Goal: Task Accomplishment & Management: Manage account settings

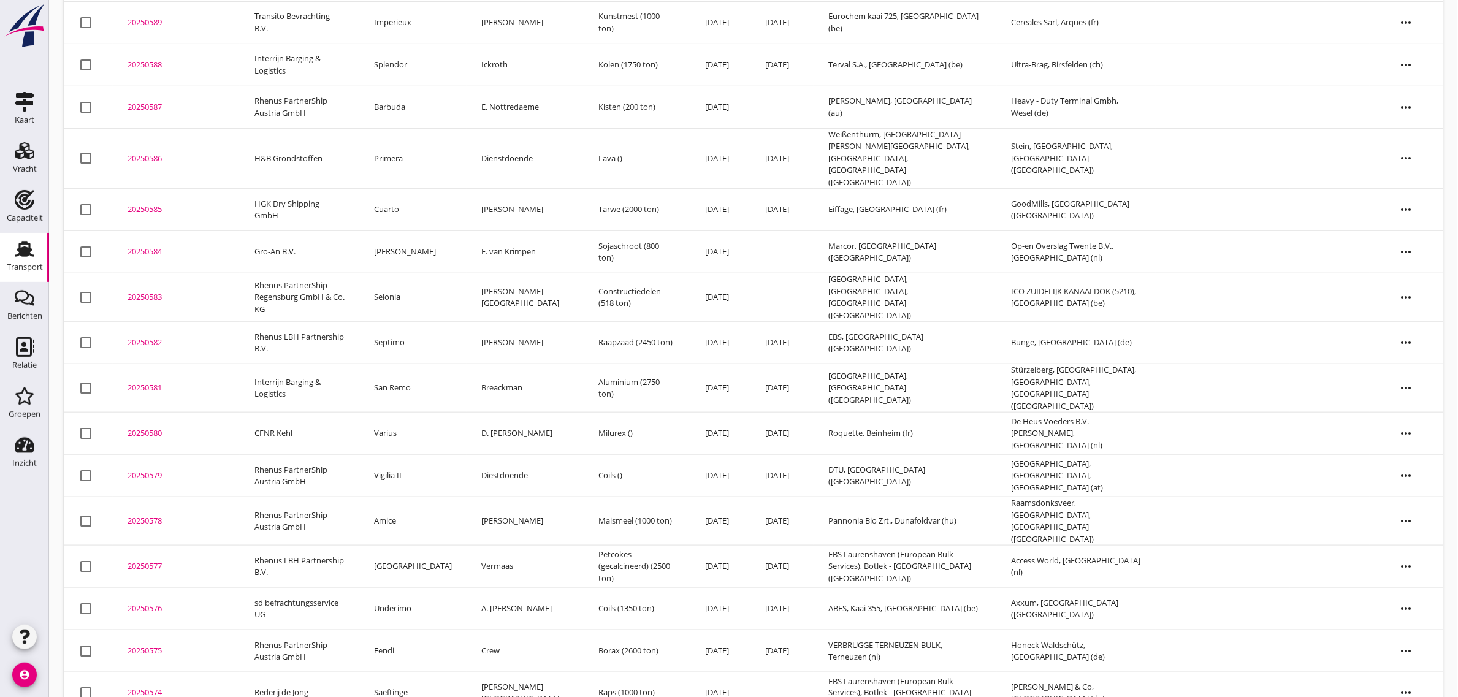
scroll to position [322, 0]
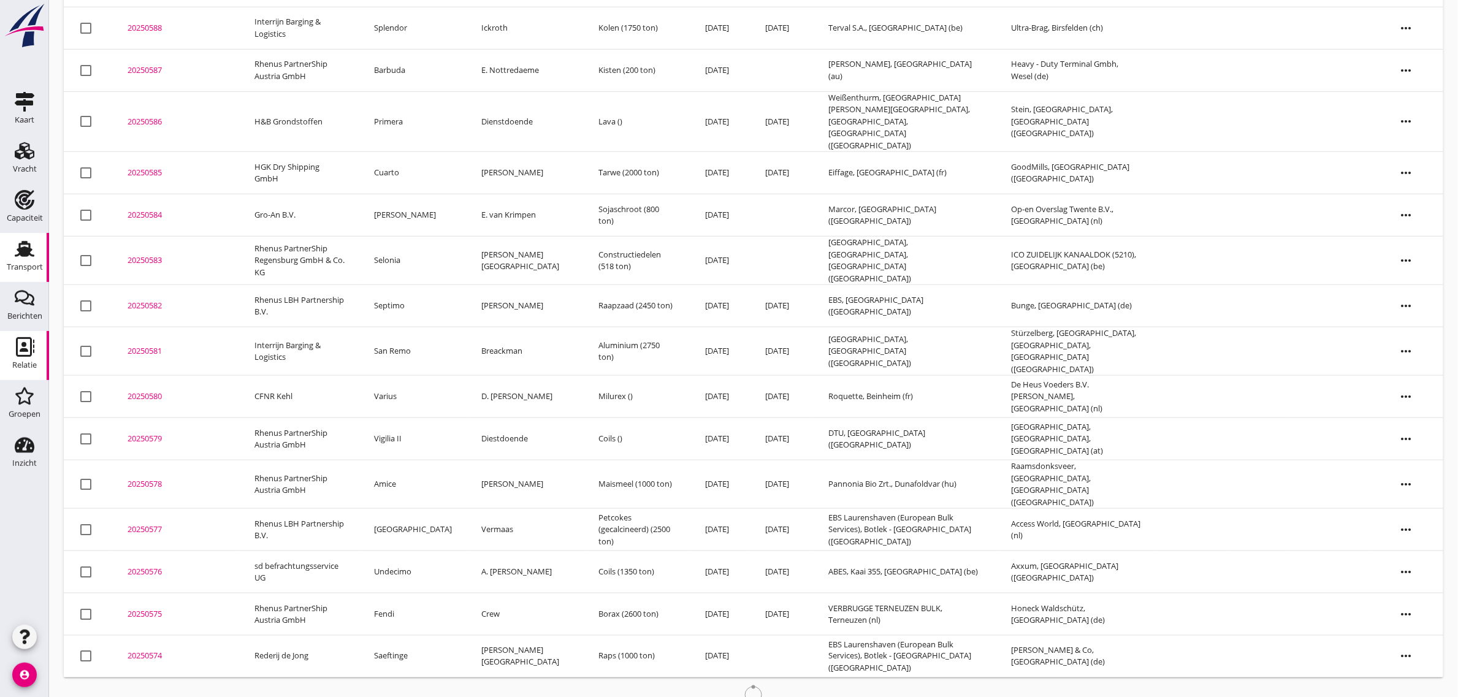
click at [10, 345] on div "Relatie" at bounding box center [24, 347] width 29 height 20
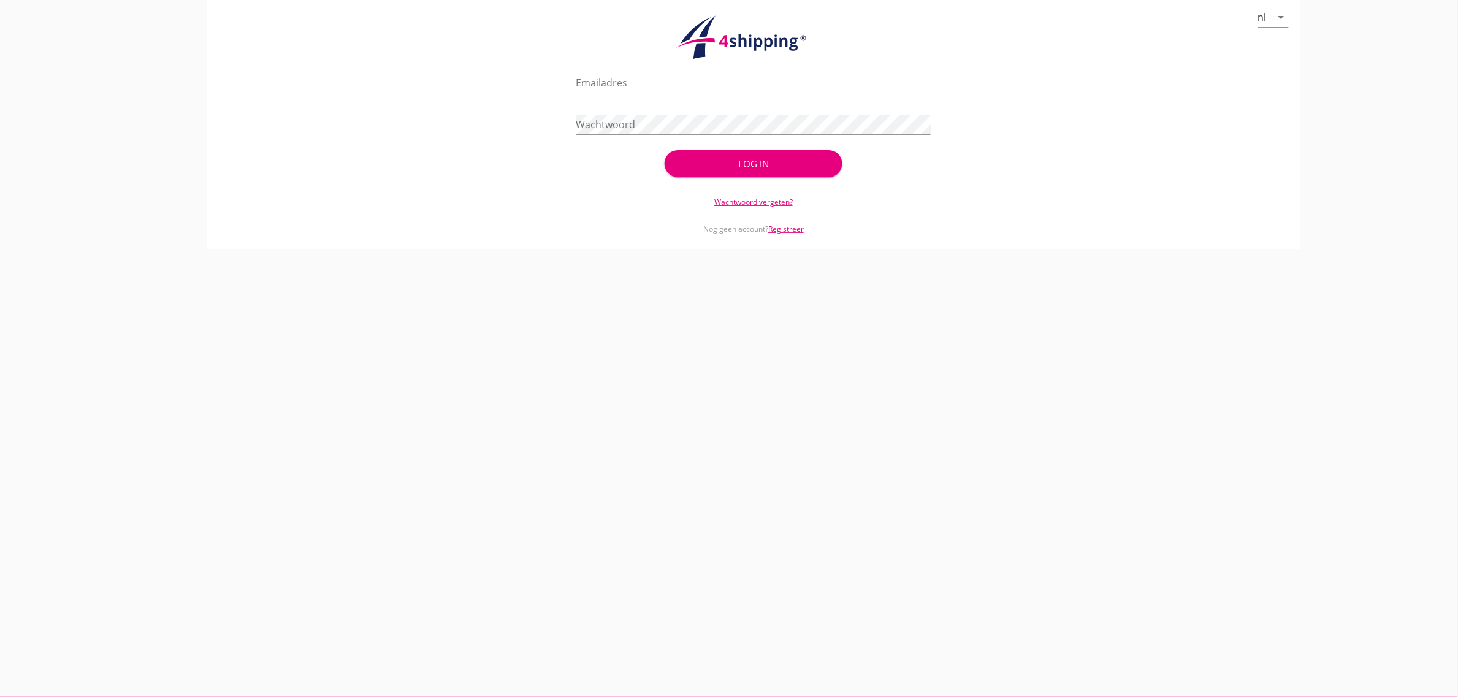
type input "[EMAIL_ADDRESS][DOMAIN_NAME]"
click at [632, 205] on div "Wachtwoord vergeten?" at bounding box center [753, 194] width 355 height 27
click at [693, 172] on button "Log in" at bounding box center [752, 163] width 177 height 27
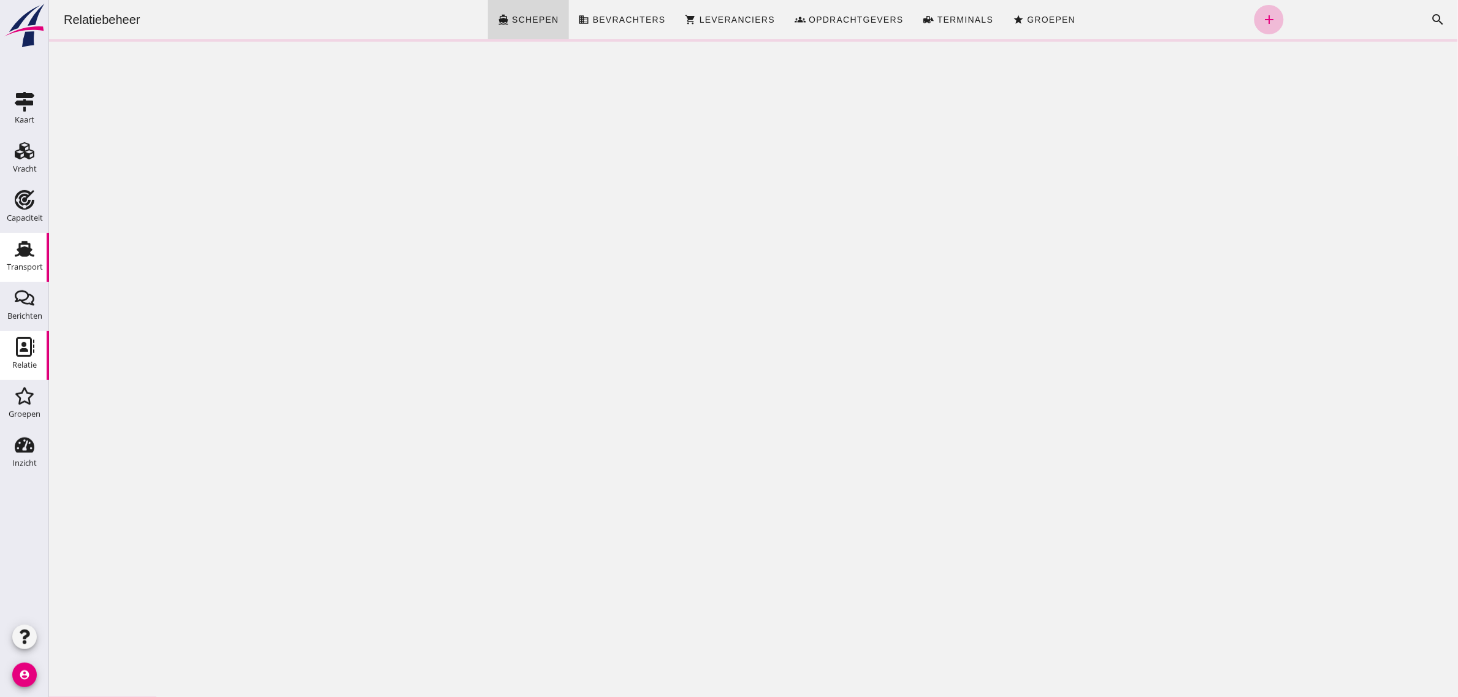
click at [34, 259] on div "Transport" at bounding box center [25, 267] width 36 height 17
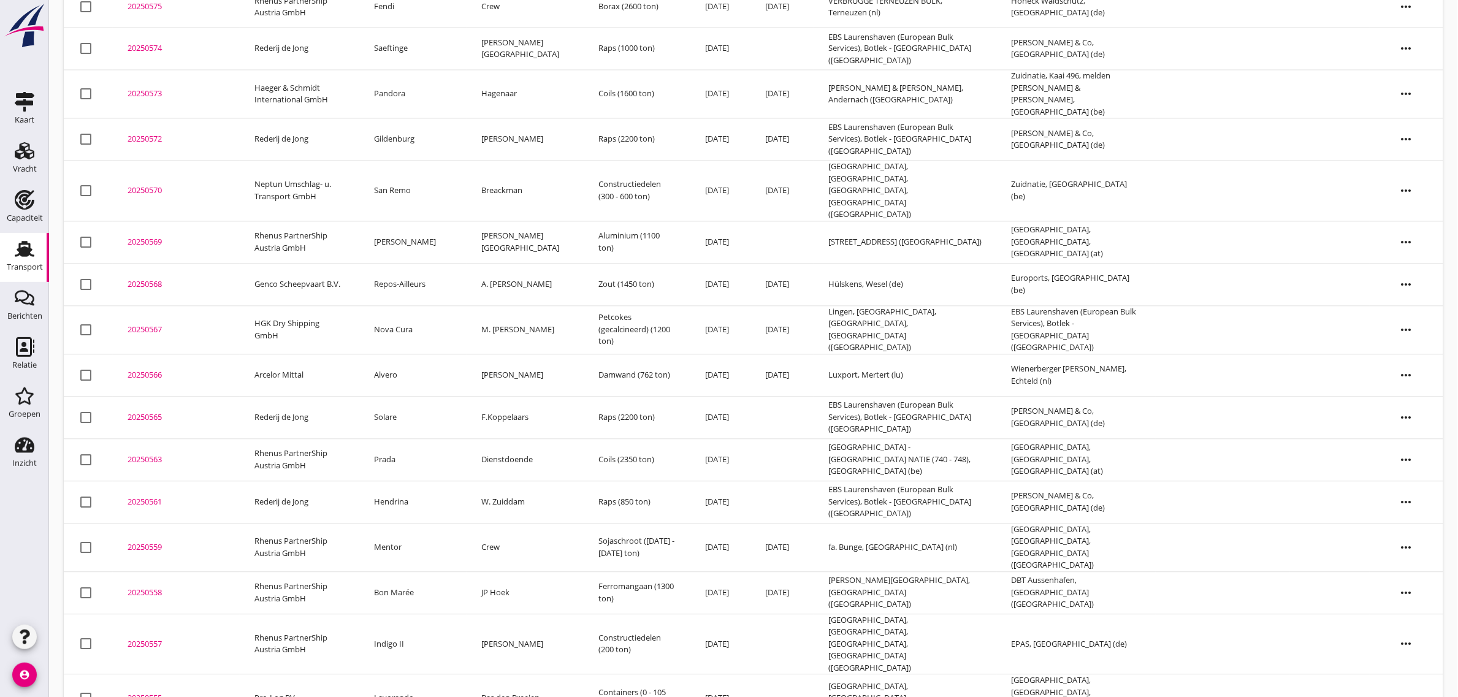
scroll to position [1047, 0]
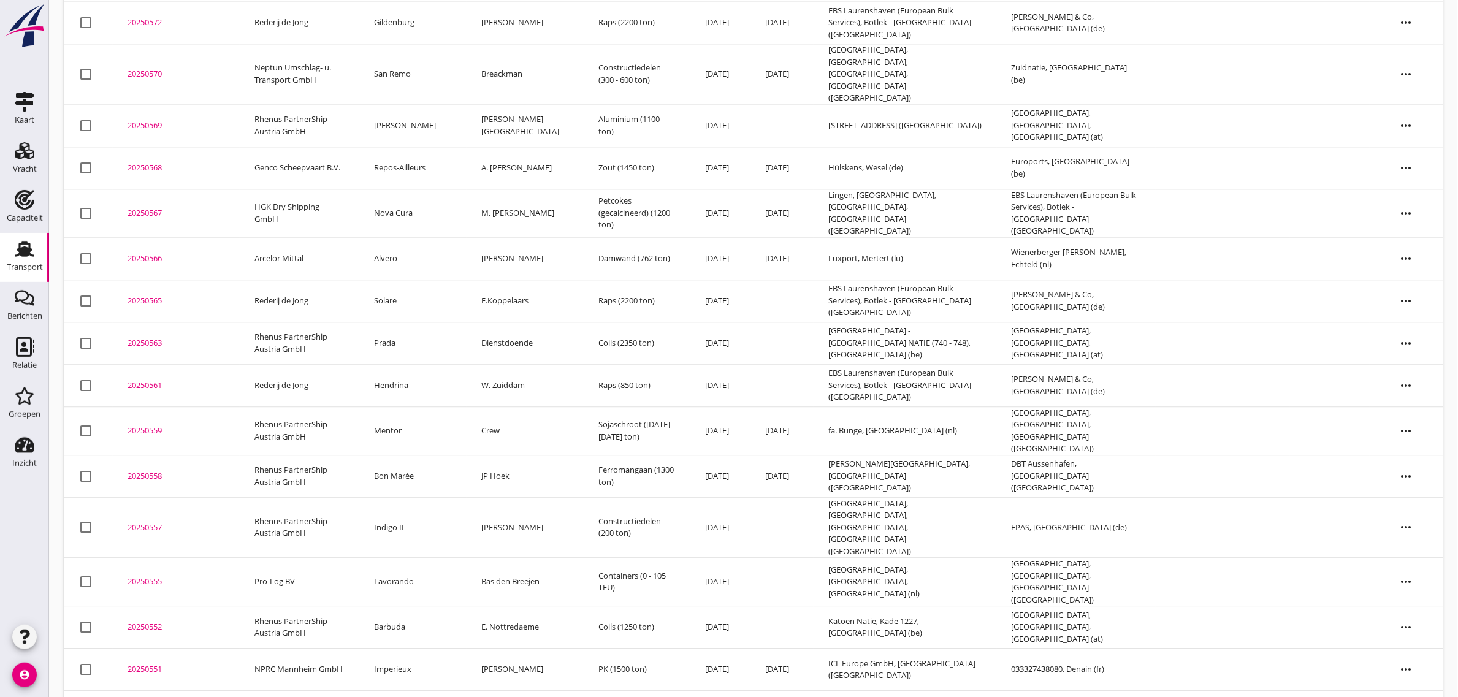
click at [428, 648] on td "Imperieux" at bounding box center [412, 669] width 107 height 42
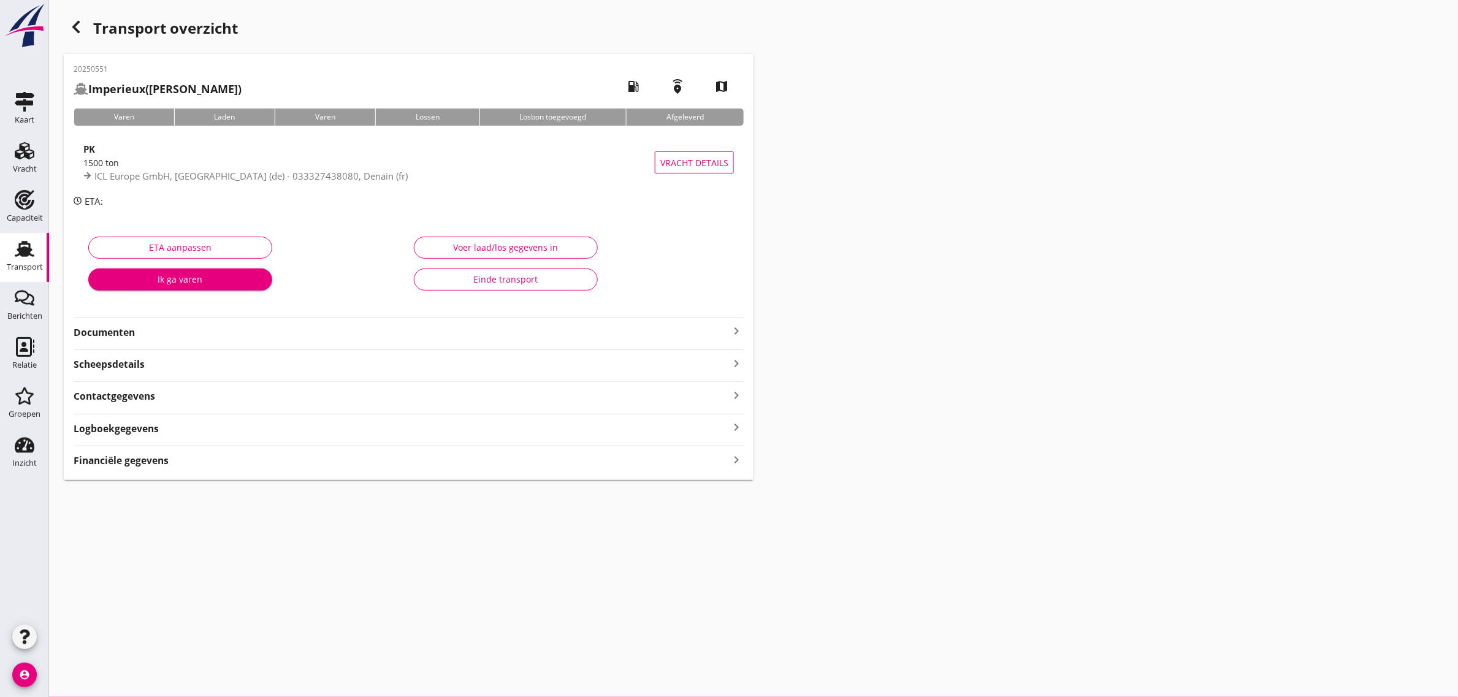
click at [481, 291] on div "Voer laad/los gegevens in Einde transport" at bounding box center [571, 266] width 325 height 77
click at [479, 286] on button "Einde transport" at bounding box center [506, 279] width 184 height 22
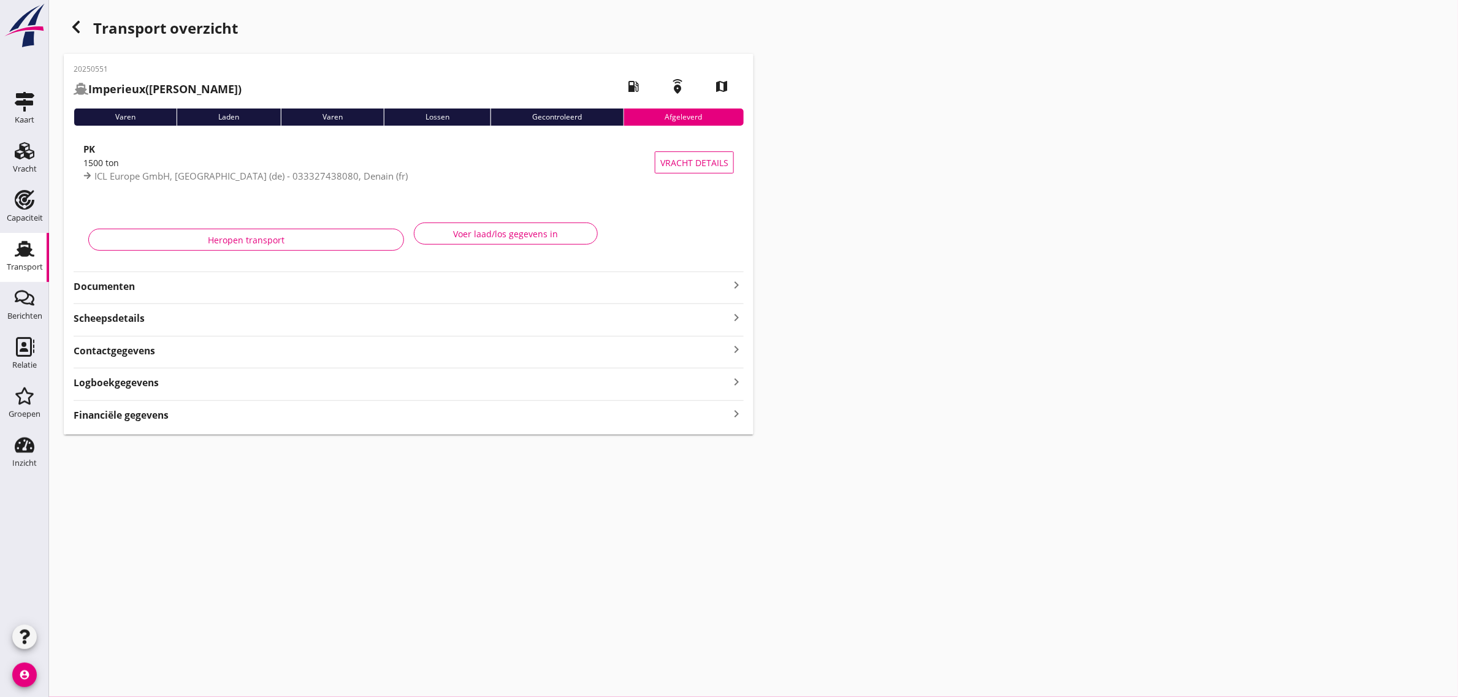
click at [83, 31] on div "button" at bounding box center [76, 27] width 25 height 25
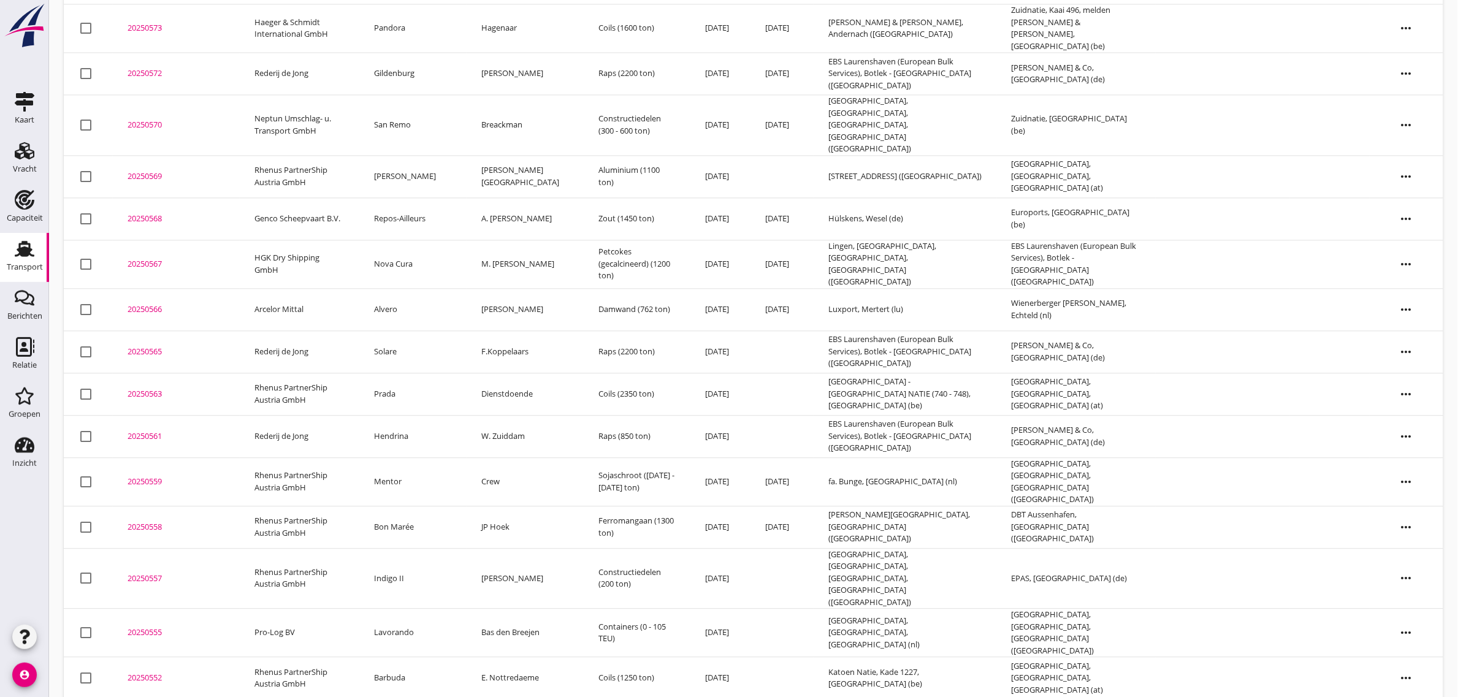
scroll to position [1005, 0]
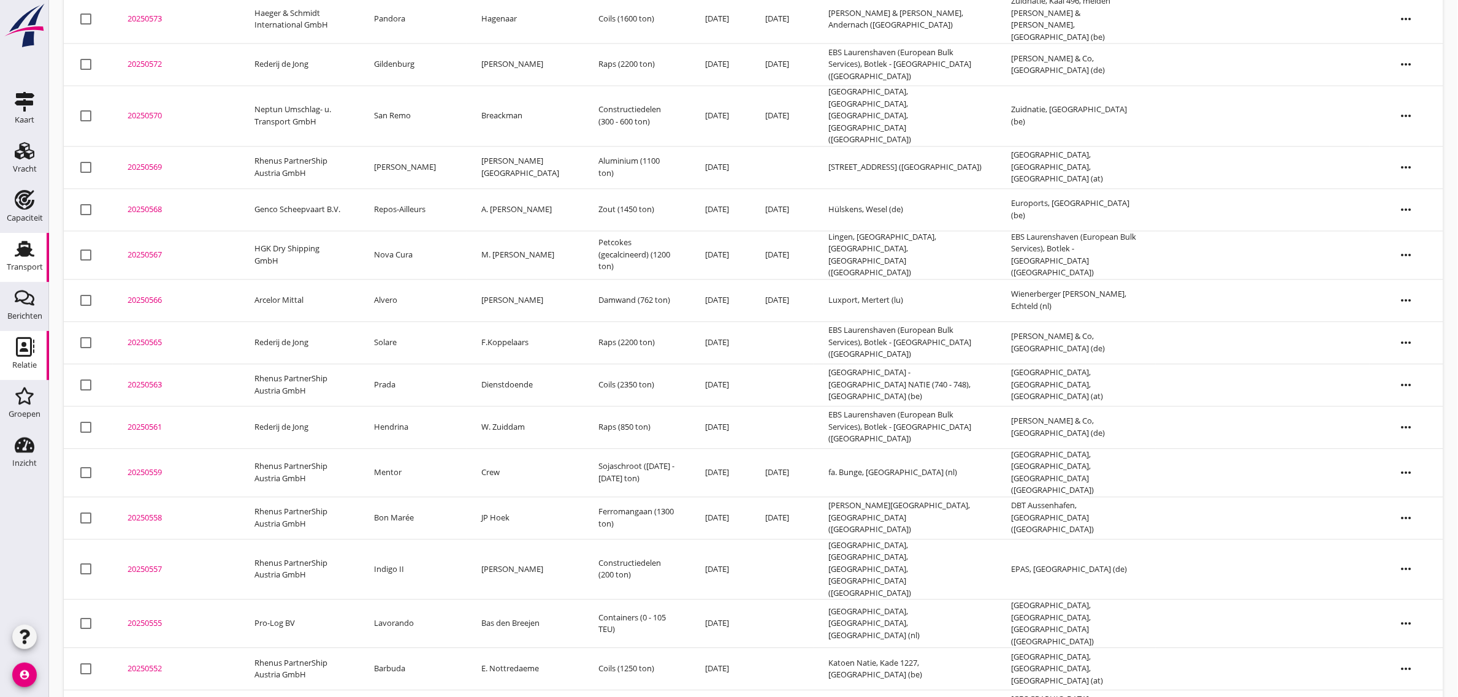
drag, startPoint x: 38, startPoint y: 353, endPoint x: 954, endPoint y: 167, distance: 935.1
click at [38, 353] on div "Relatie" at bounding box center [24, 347] width 29 height 20
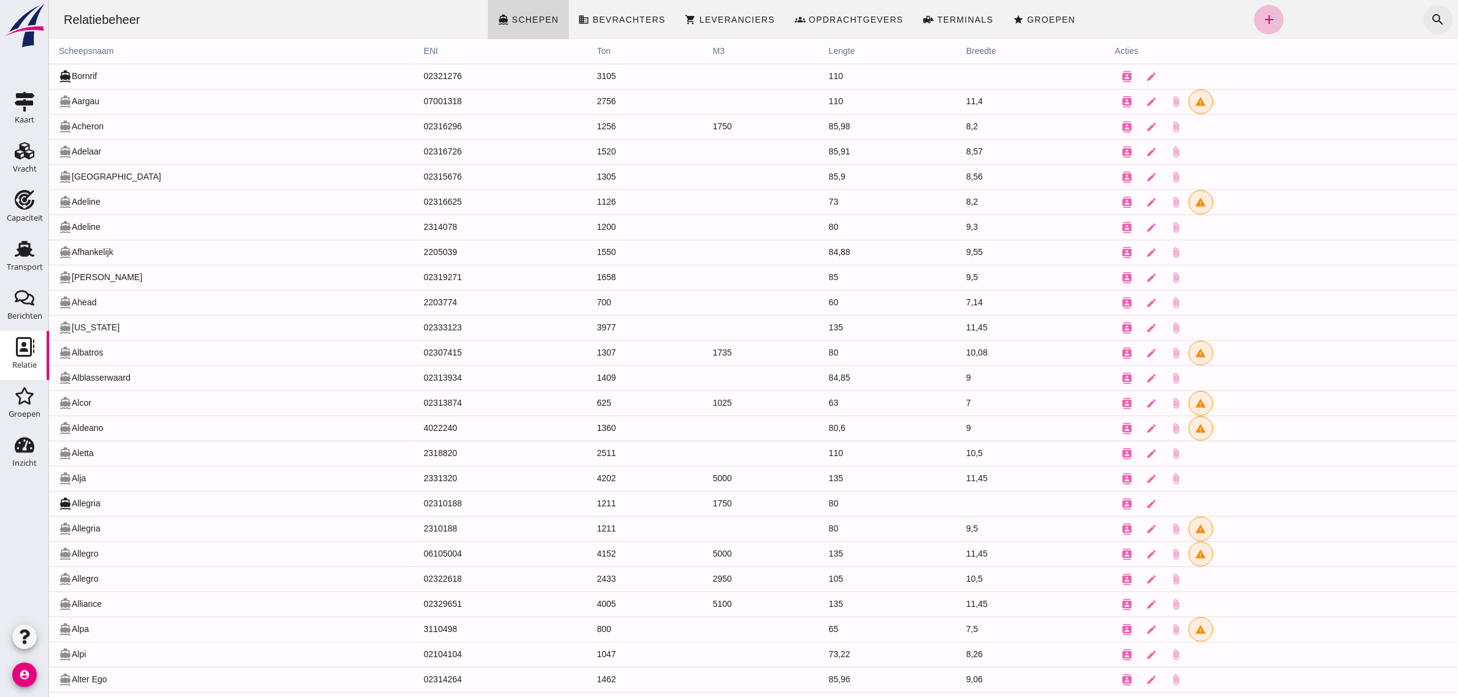
click at [1430, 20] on icon "search" at bounding box center [1437, 19] width 15 height 15
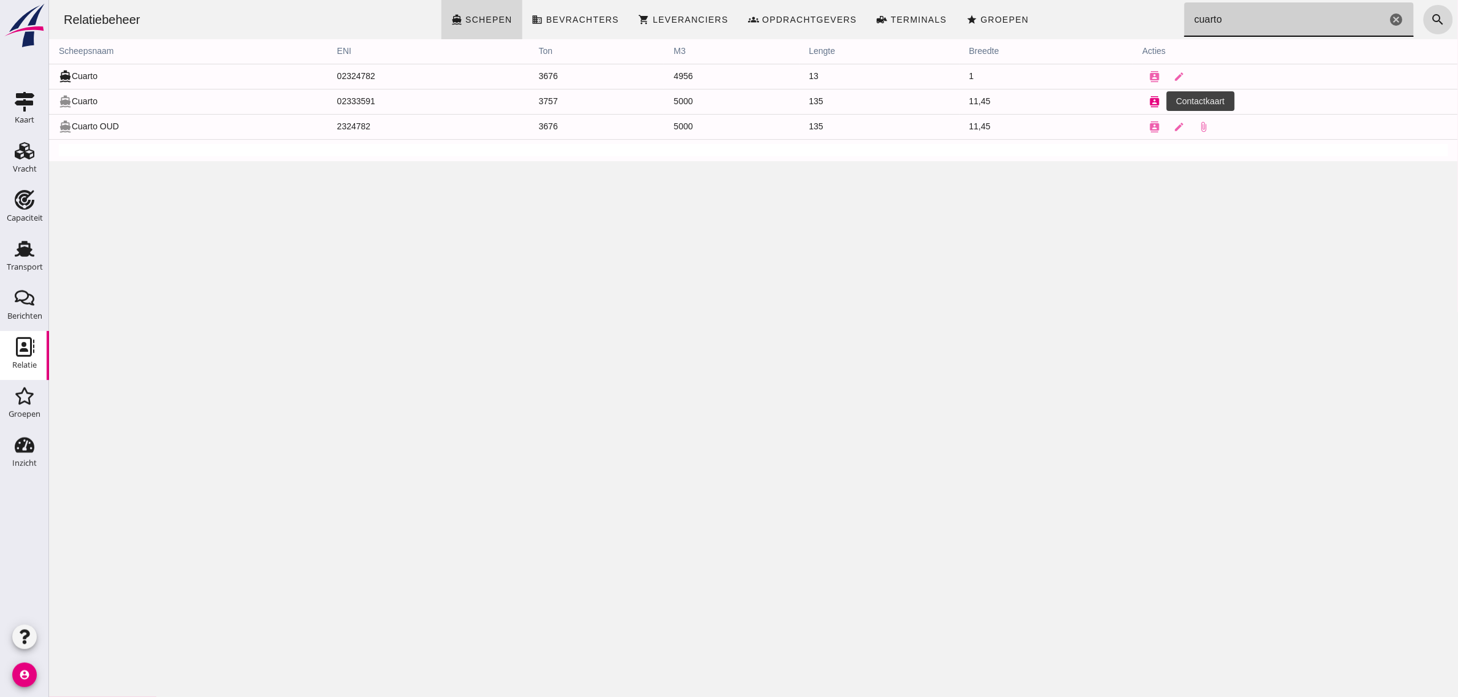
type input "cuarto"
click at [1149, 99] on icon "contacts" at bounding box center [1154, 101] width 11 height 11
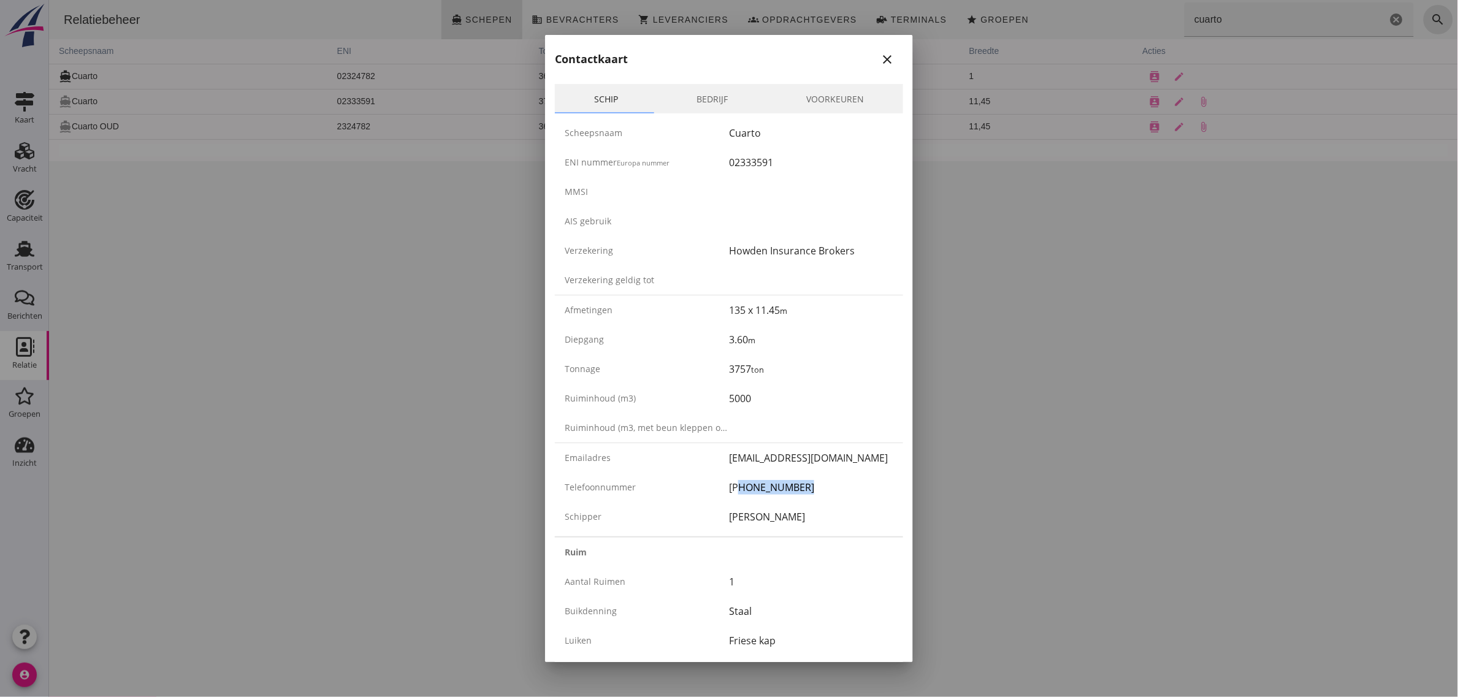
drag, startPoint x: 825, startPoint y: 488, endPoint x: 834, endPoint y: 488, distance: 9.2
click at [834, 488] on div "[PHONE_NUMBER]" at bounding box center [811, 487] width 164 height 15
drag, startPoint x: 758, startPoint y: 489, endPoint x: 786, endPoint y: 486, distance: 28.3
click at [786, 486] on div "[PHONE_NUMBER]" at bounding box center [811, 487] width 164 height 15
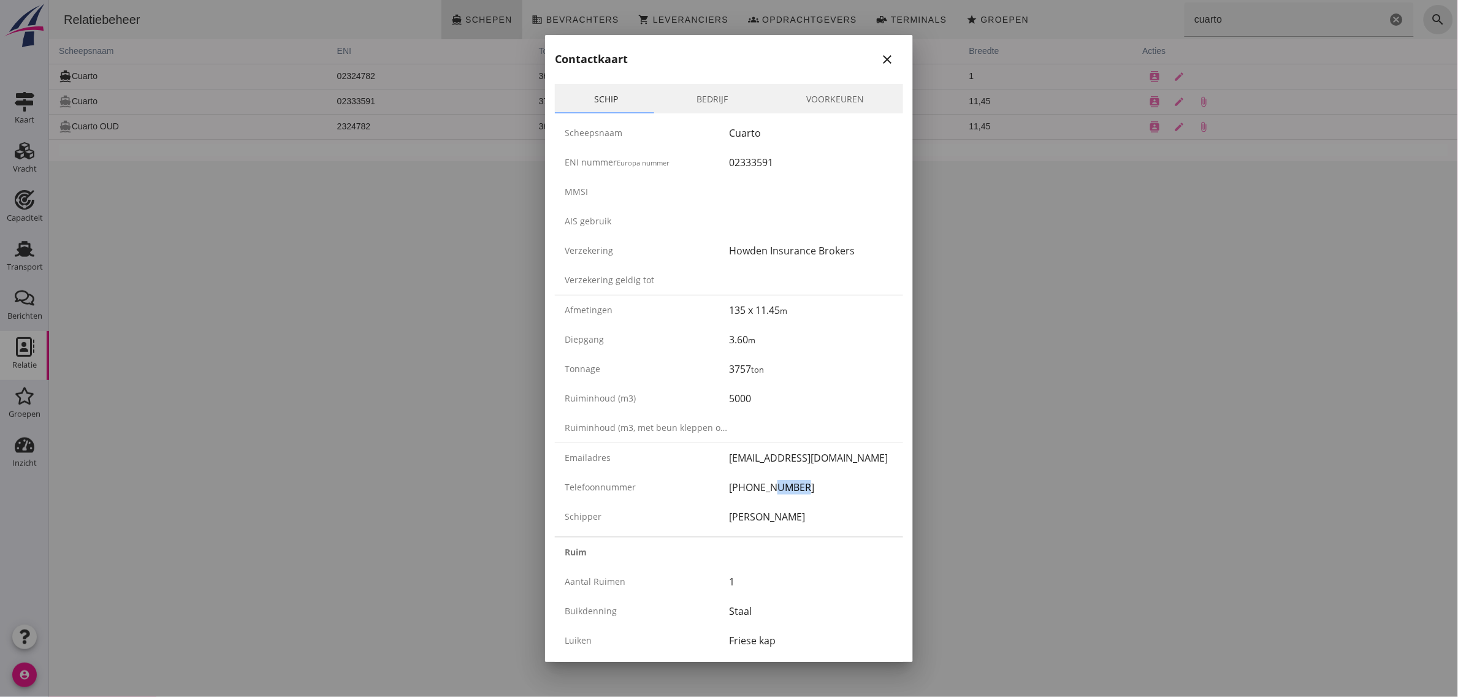
click at [786, 486] on div "[PHONE_NUMBER]" at bounding box center [811, 487] width 164 height 15
click at [880, 63] on icon "close" at bounding box center [887, 59] width 15 height 15
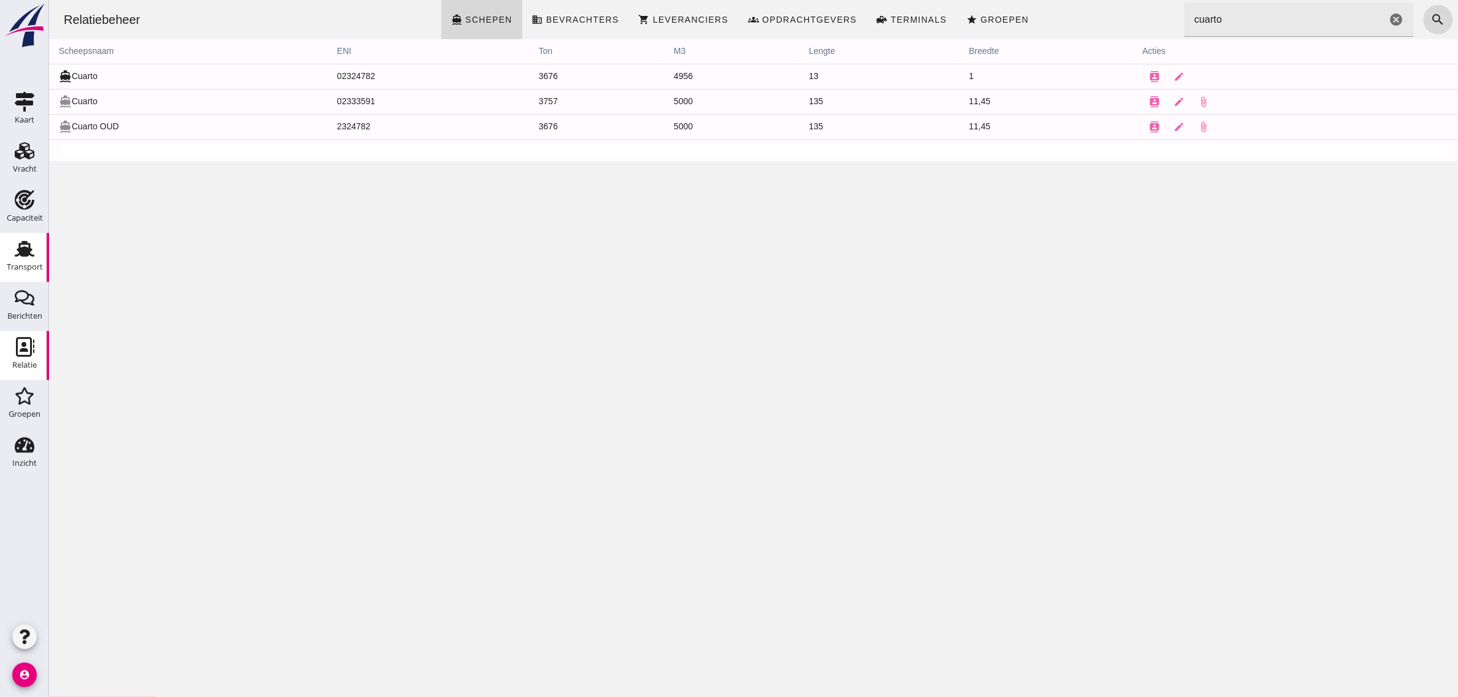
click at [40, 262] on div "Transport" at bounding box center [25, 267] width 36 height 17
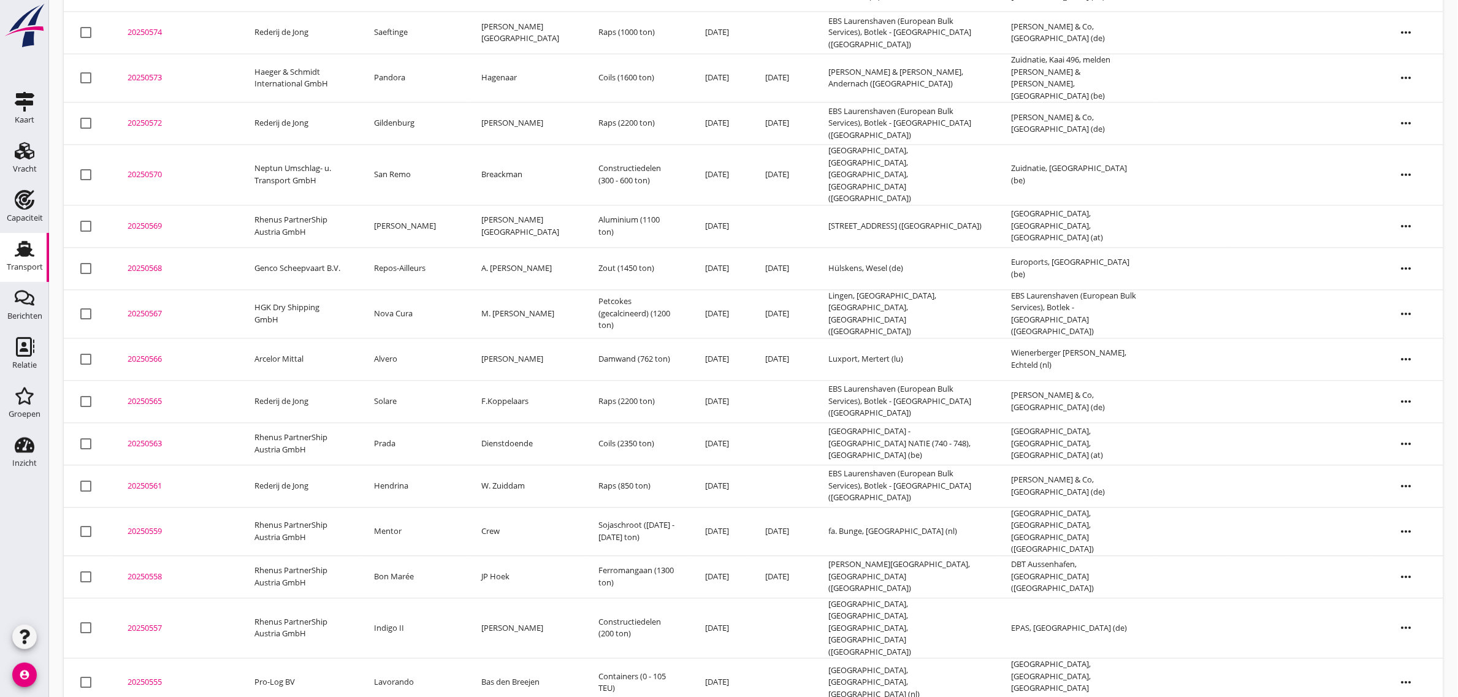
scroll to position [1005, 0]
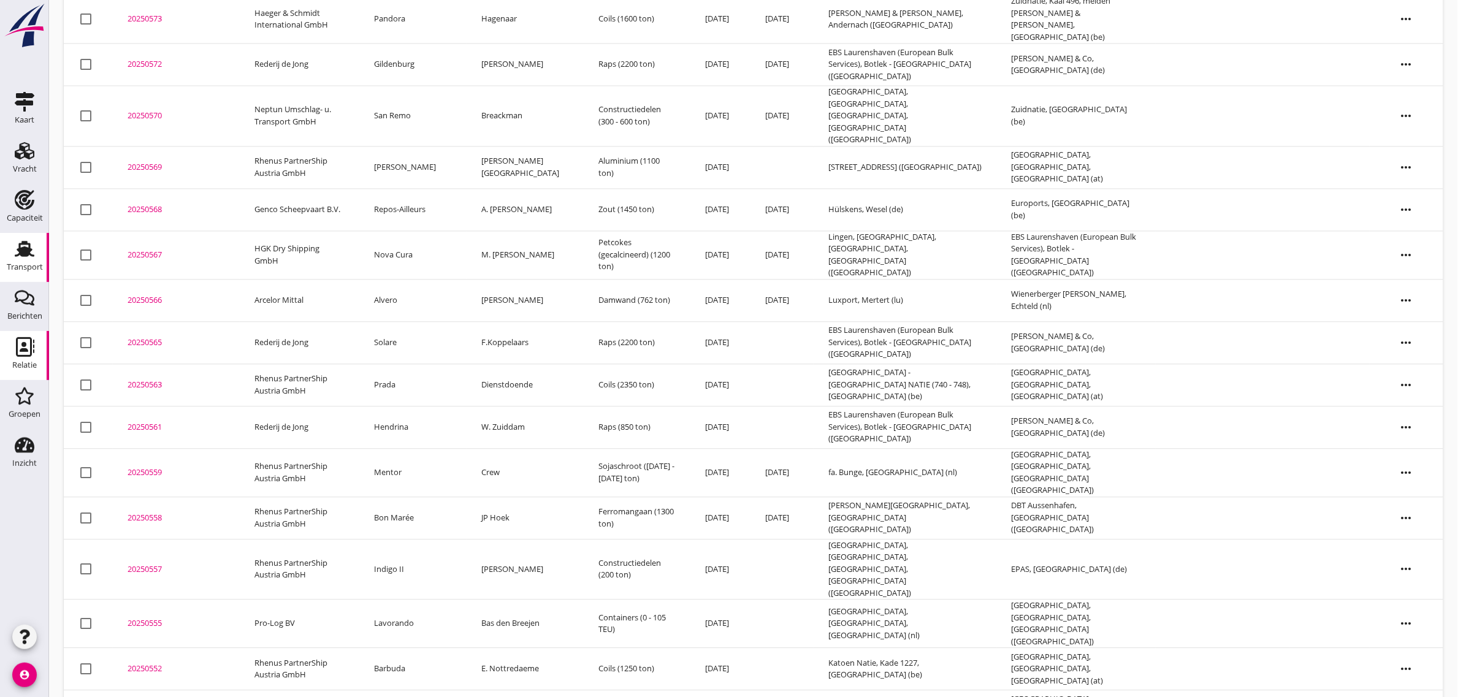
drag, startPoint x: 31, startPoint y: 352, endPoint x: 572, endPoint y: 274, distance: 546.9
click at [31, 352] on use at bounding box center [25, 347] width 18 height 20
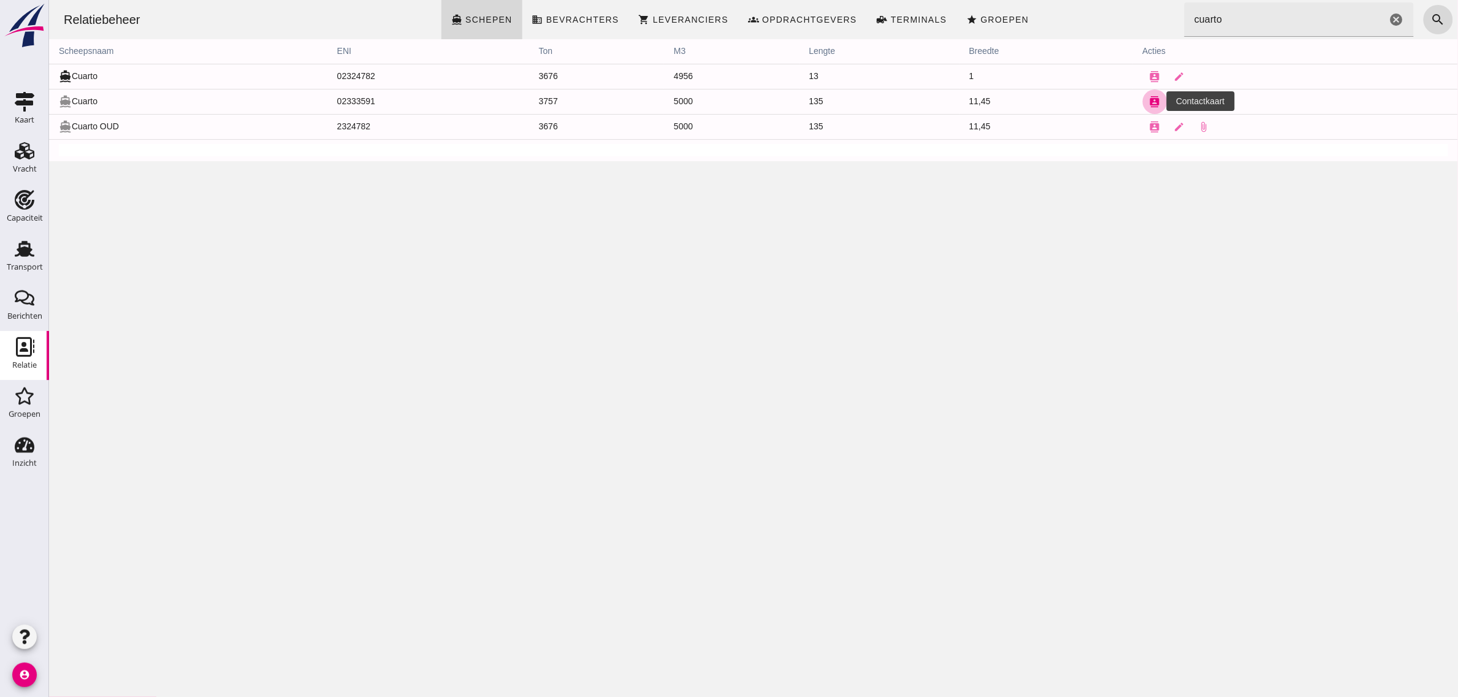
click at [1149, 104] on icon "contacts" at bounding box center [1154, 101] width 11 height 11
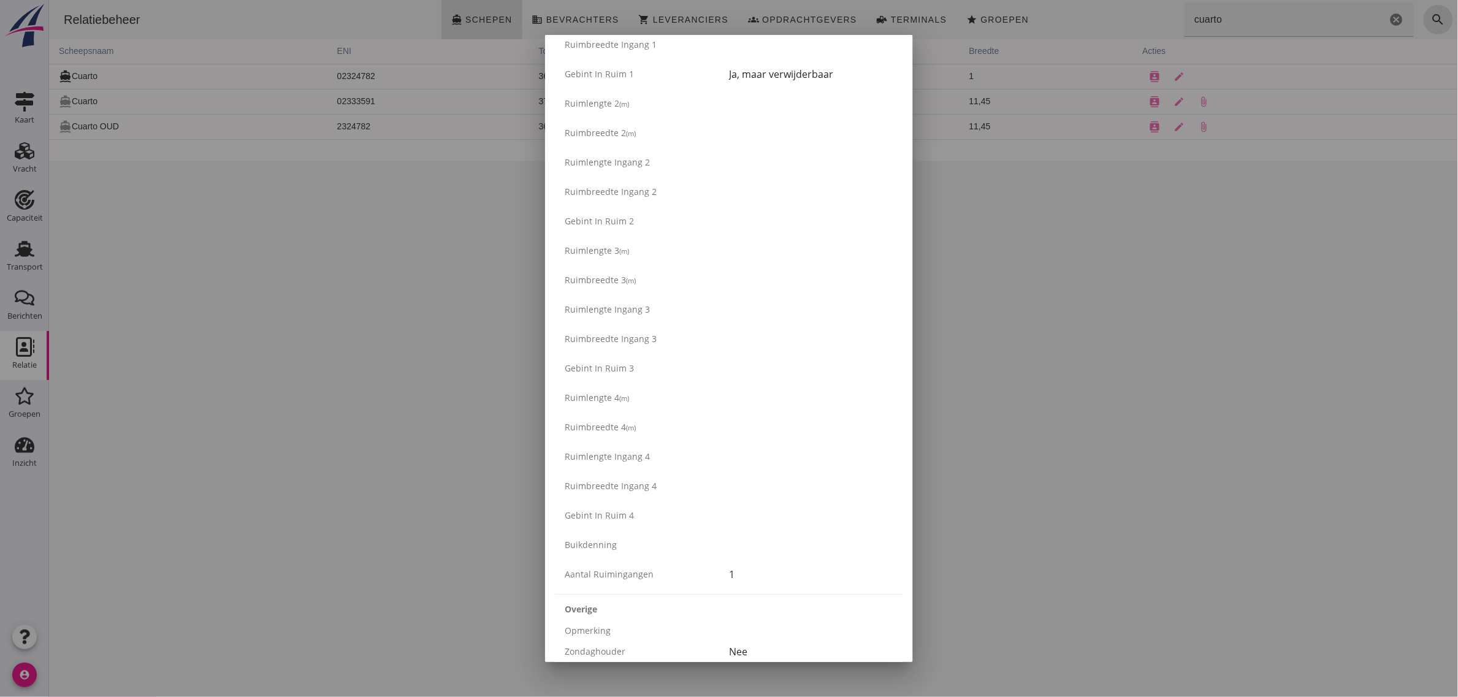
scroll to position [1149, 0]
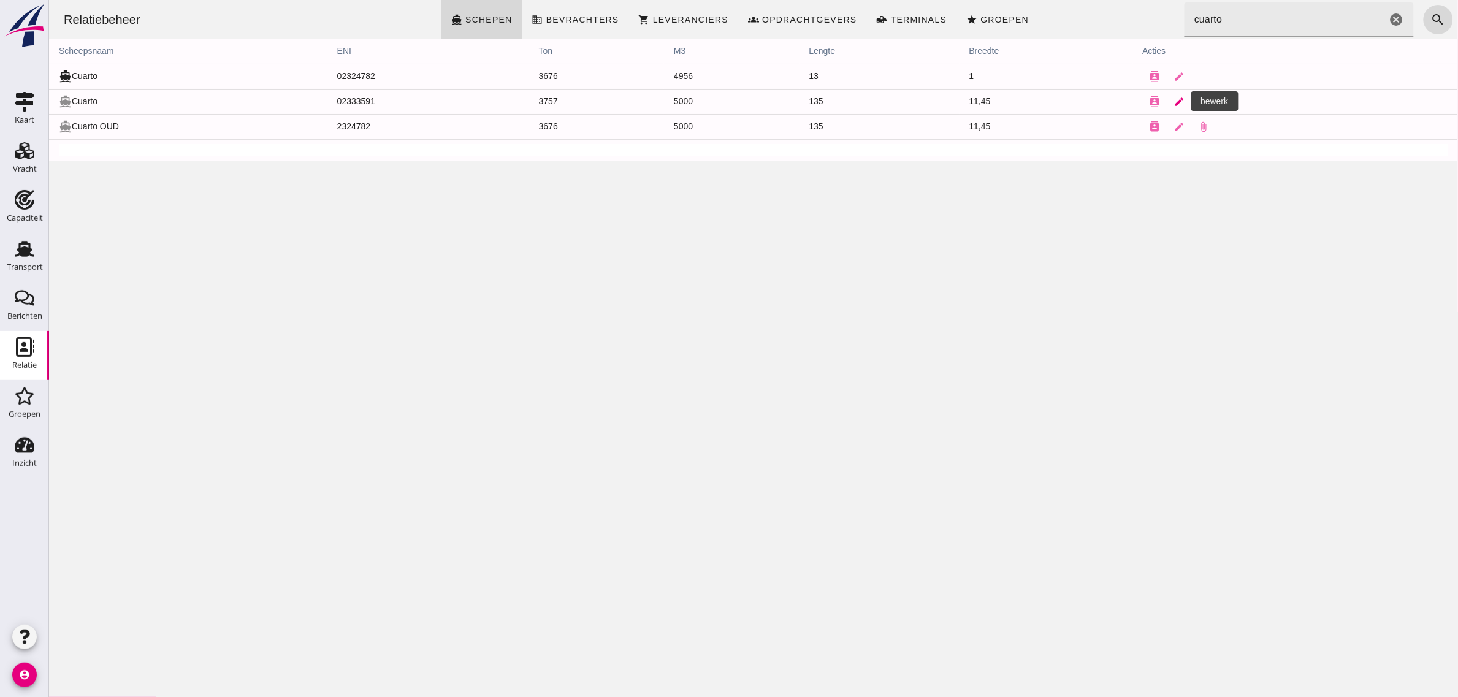
click at [1173, 100] on icon "edit" at bounding box center [1178, 101] width 11 height 11
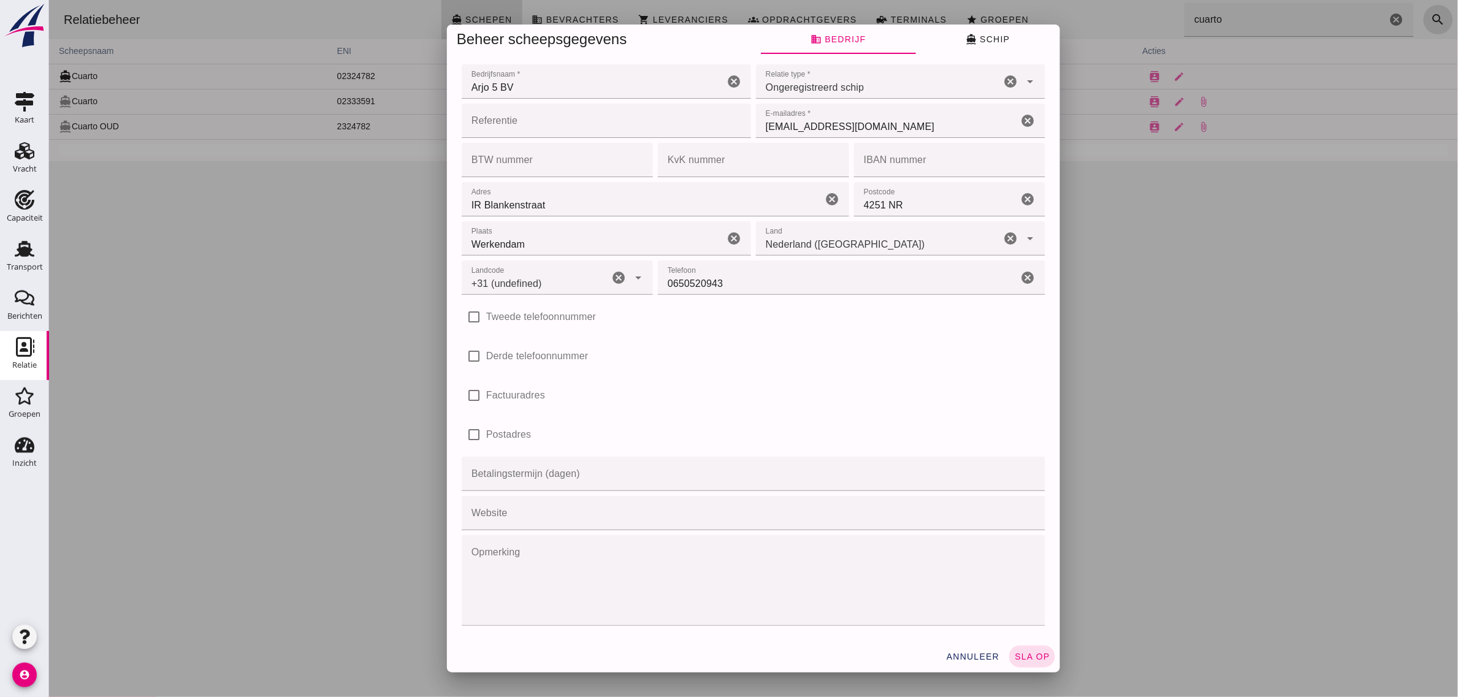
click div "Beheer scheepsgegevens business Bedrijf directions_boat Schip Bedrijfsnaam * Be…"
click input "0650520943"
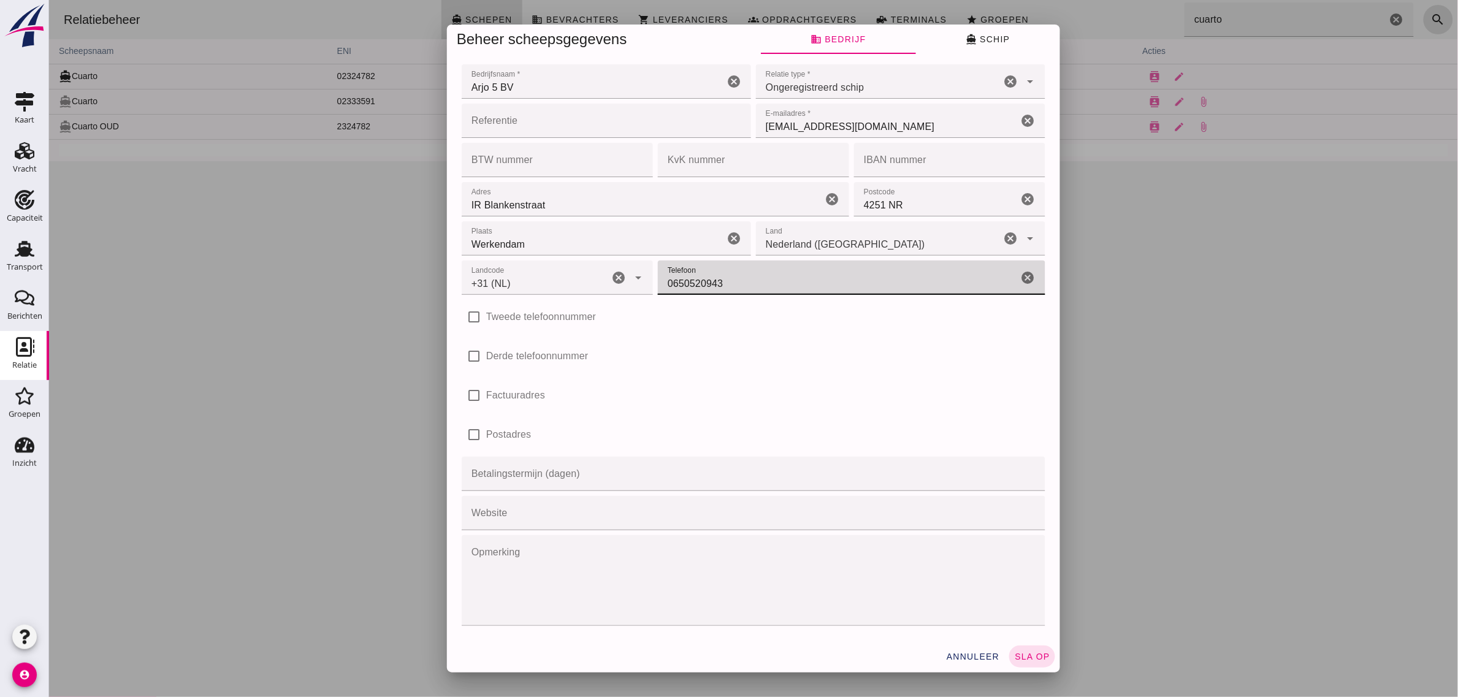
type input "+31 (NL)"
type input "882762750"
click span "sla op"
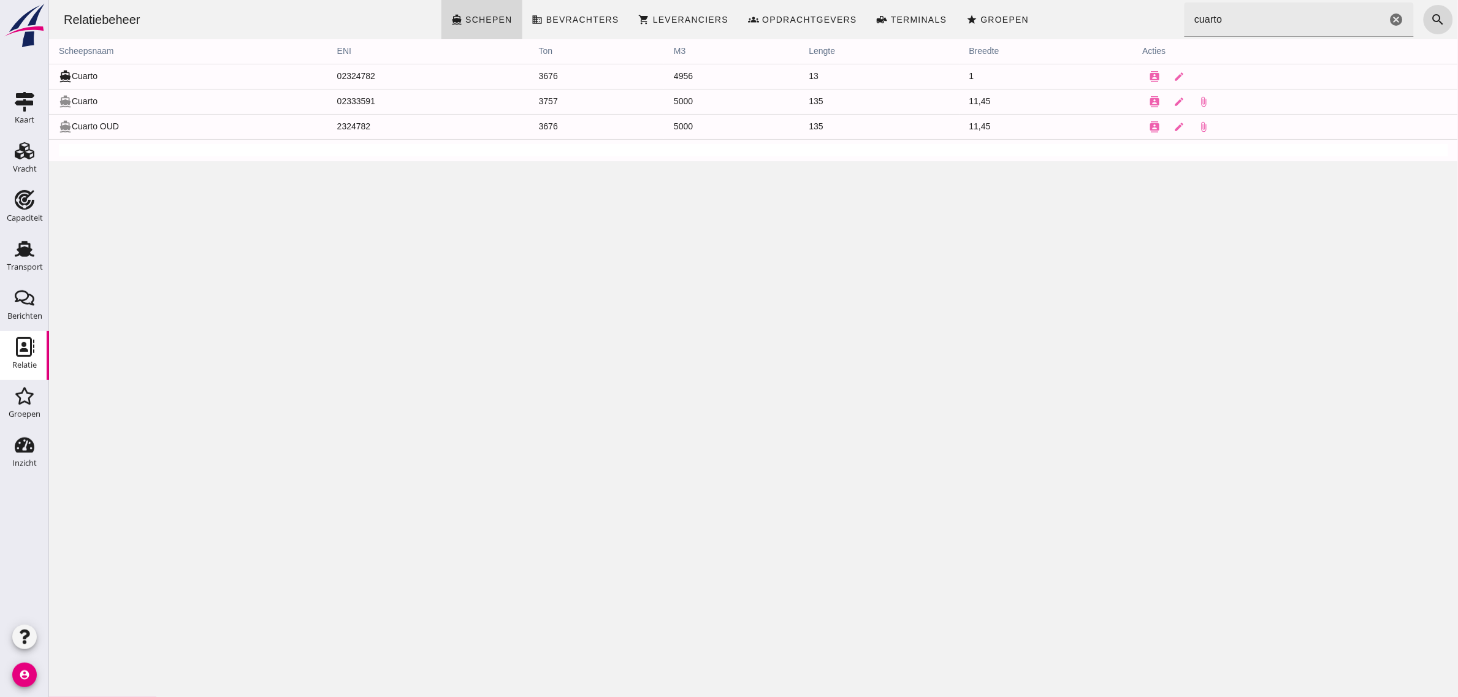
click at [476, 333] on div "Relatiebeheer directions_boat Schepen business Bevrachters shopping_cart Levera…" at bounding box center [752, 348] width 1409 height 697
drag, startPoint x: 55, startPoint y: 98, endPoint x: 1195, endPoint y: 96, distance: 1140.1
click tr "directions_boat Cuarto 02333591 3757 5000 135 11,45 contacts edit attach_file"
click at [1210, 256] on div "Relatiebeheer directions_boat Schepen business Bevrachters shopping_cart Levera…" at bounding box center [752, 348] width 1409 height 697
click input "cuarto"
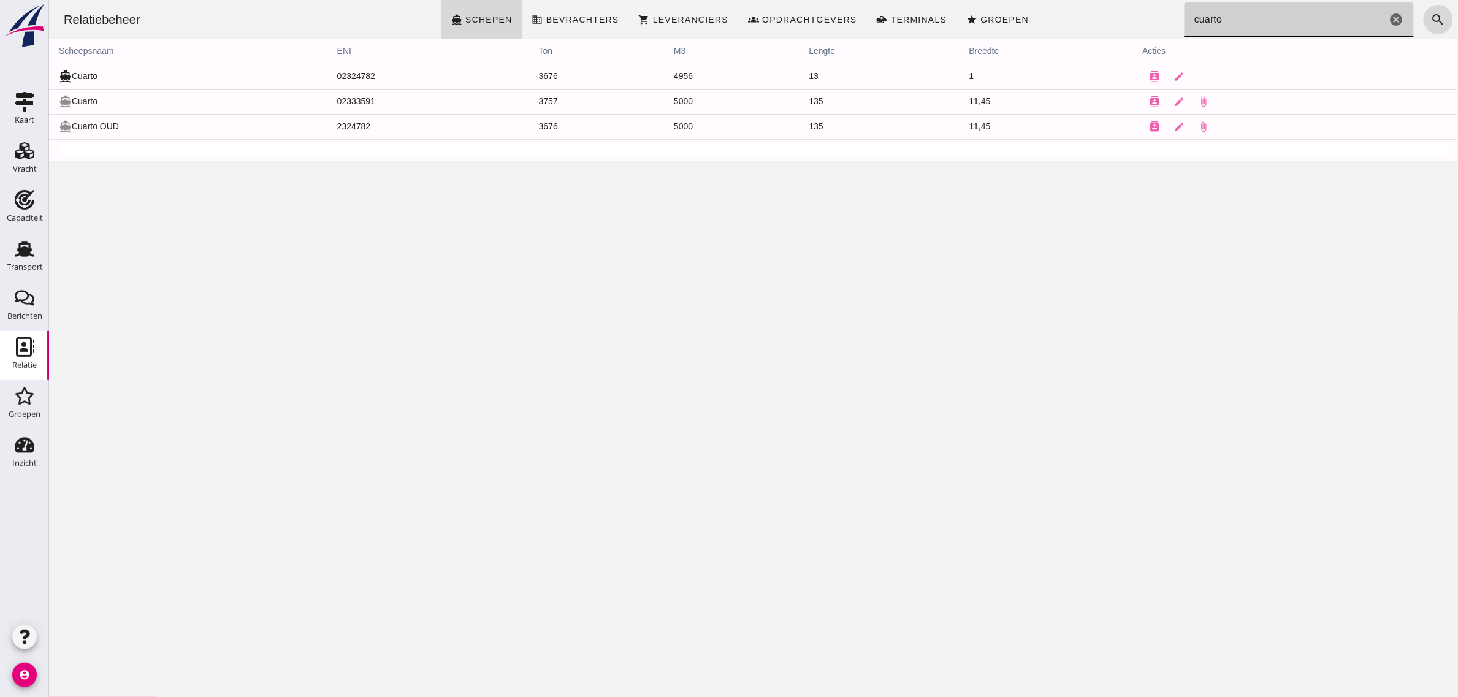
click input "cuarto"
click at [1011, 268] on div "Relatiebeheer directions_boat Schepen business Bevrachters shopping_cart Levera…" at bounding box center [752, 348] width 1409 height 697
click icon "cancel"
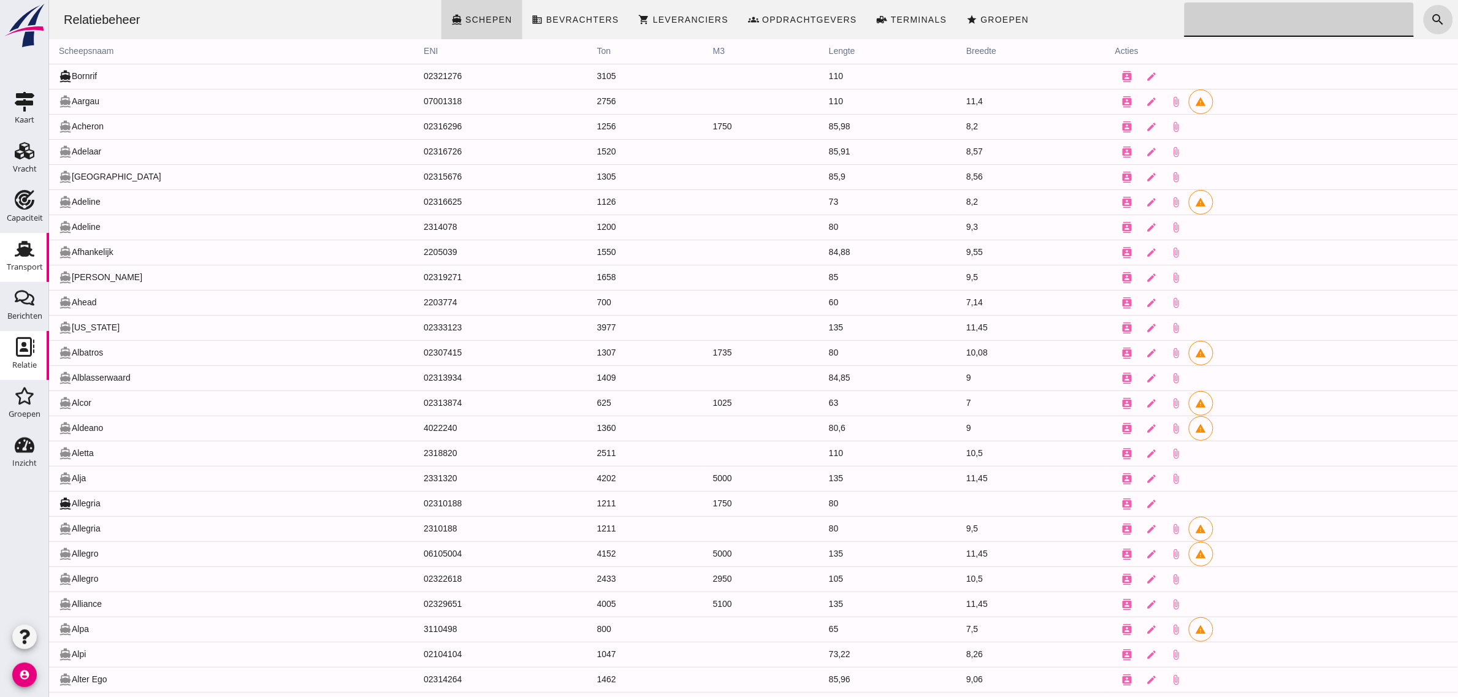
click at [13, 259] on div "Transport" at bounding box center [25, 267] width 36 height 17
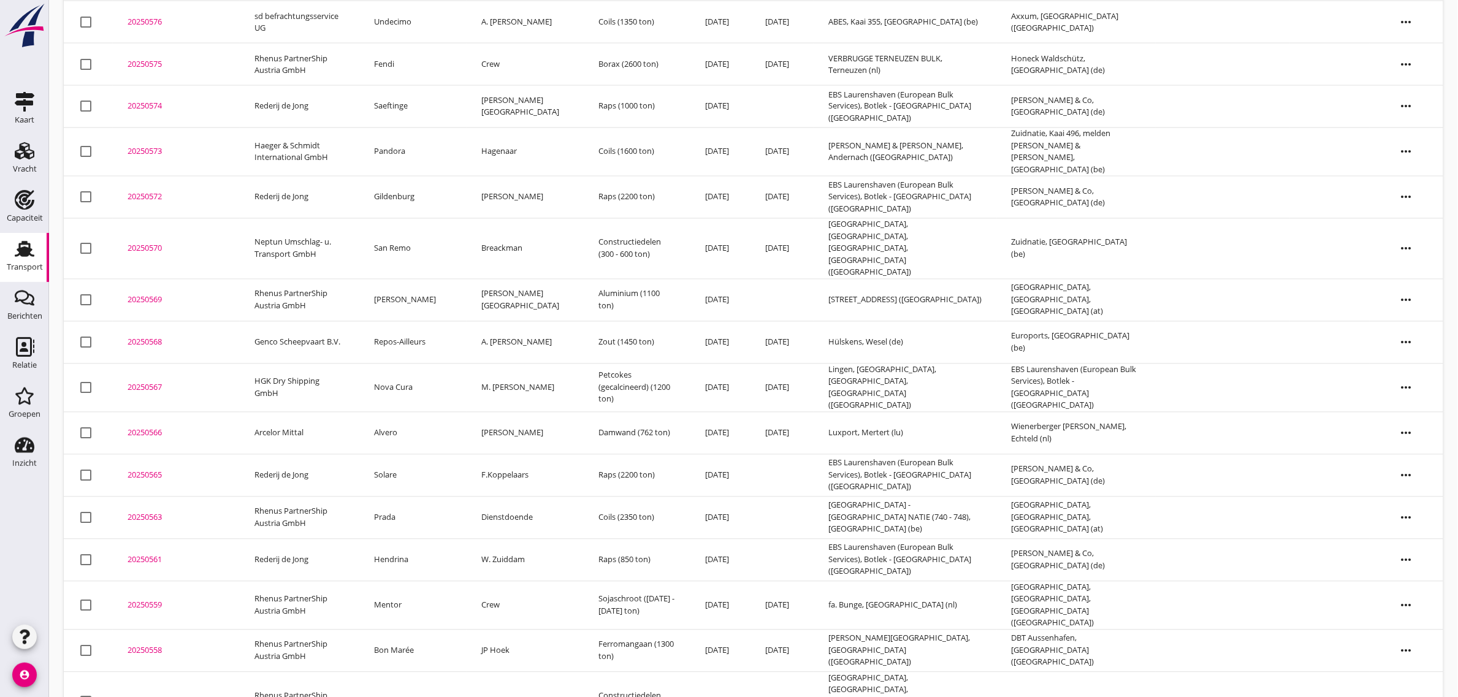
scroll to position [1005, 0]
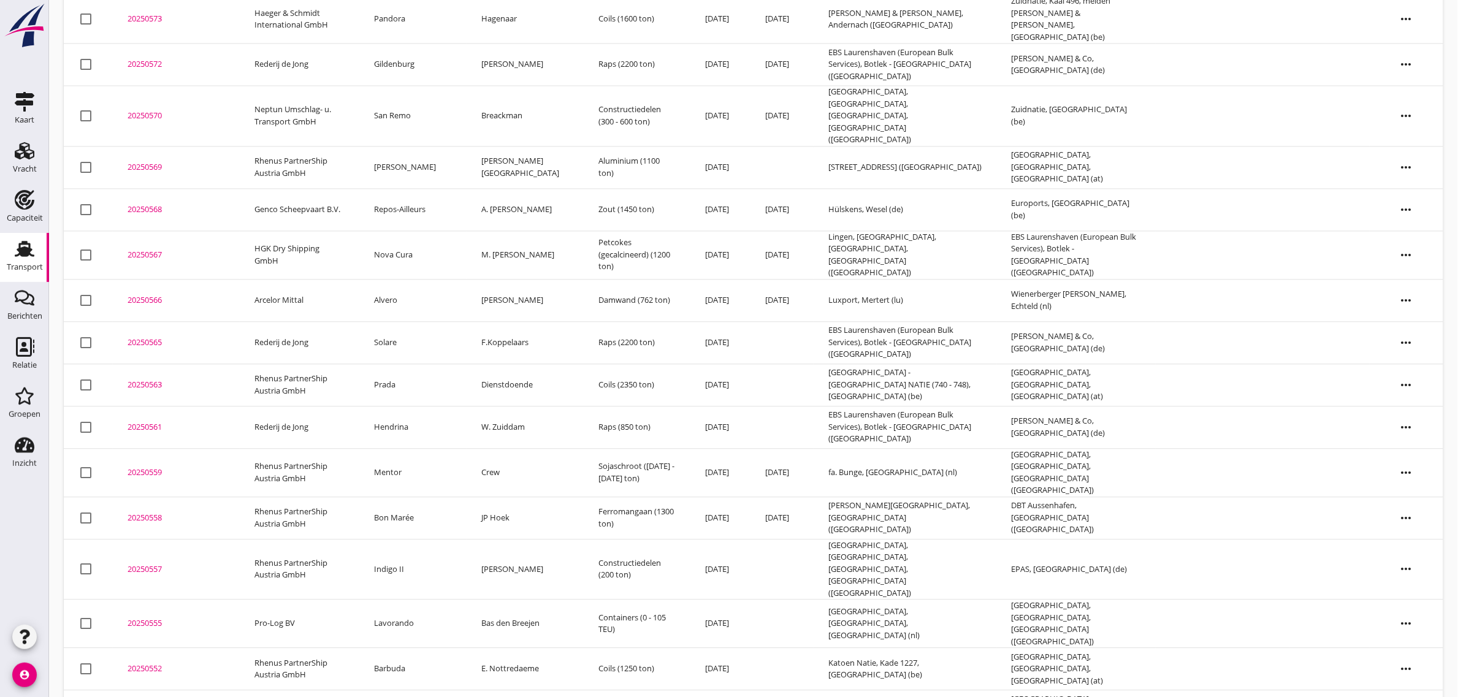
click at [424, 496] on td "Bon Marée" at bounding box center [412, 517] width 107 height 42
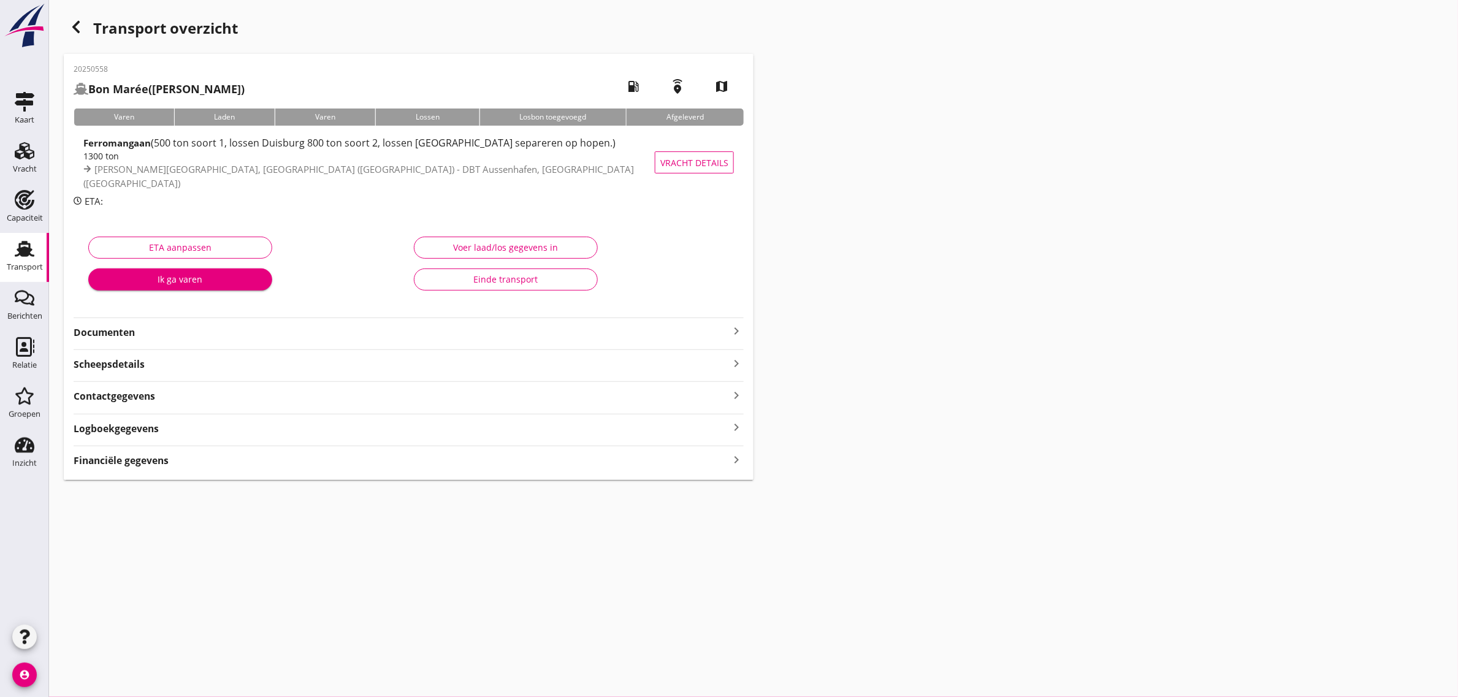
click at [488, 280] on div "Einde transport" at bounding box center [505, 279] width 163 height 13
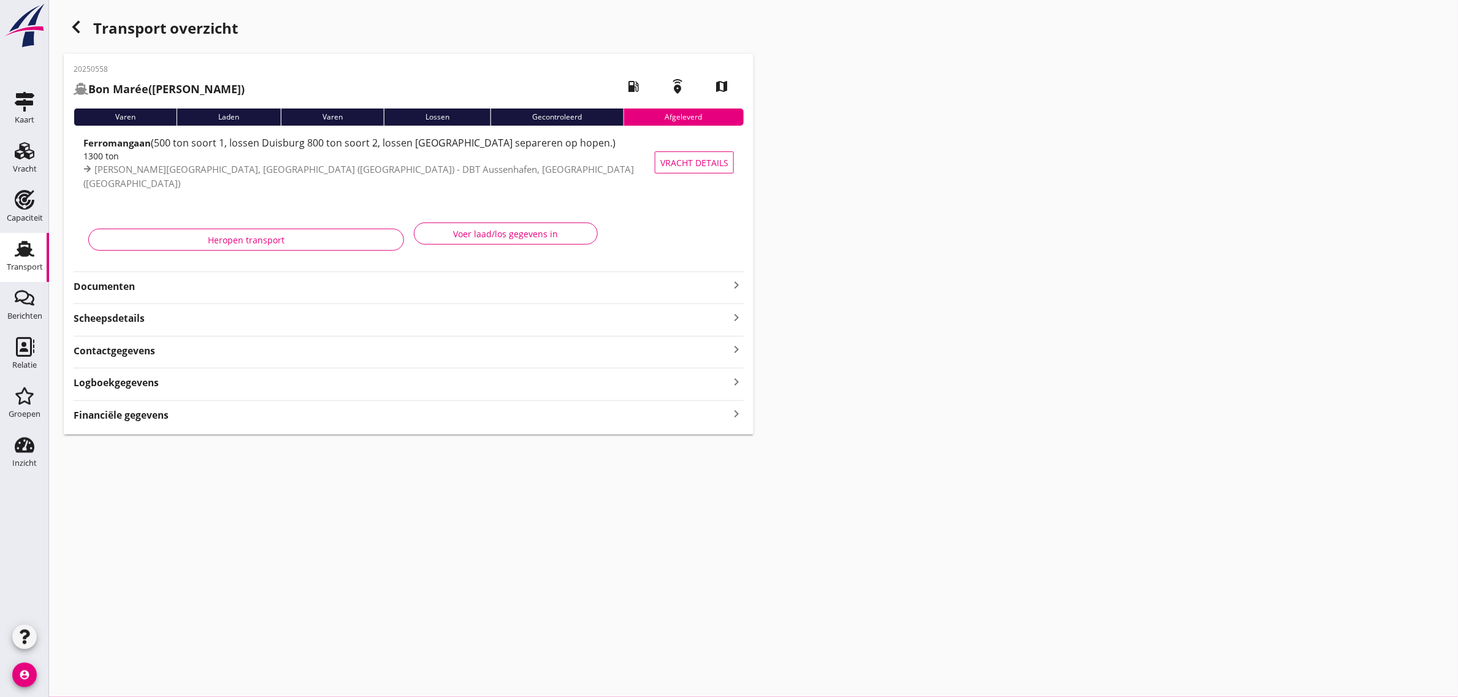
click at [75, 29] on use "button" at bounding box center [75, 27] width 7 height 12
